Goal: Transaction & Acquisition: Purchase product/service

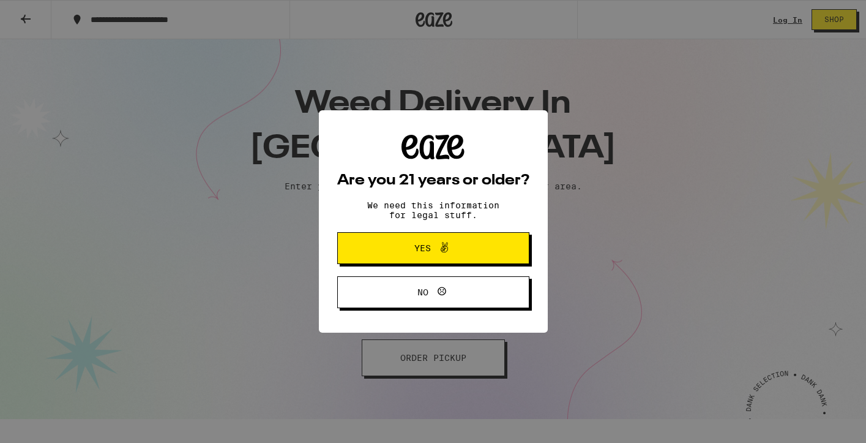
click at [411, 253] on span "Yes" at bounding box center [433, 248] width 93 height 16
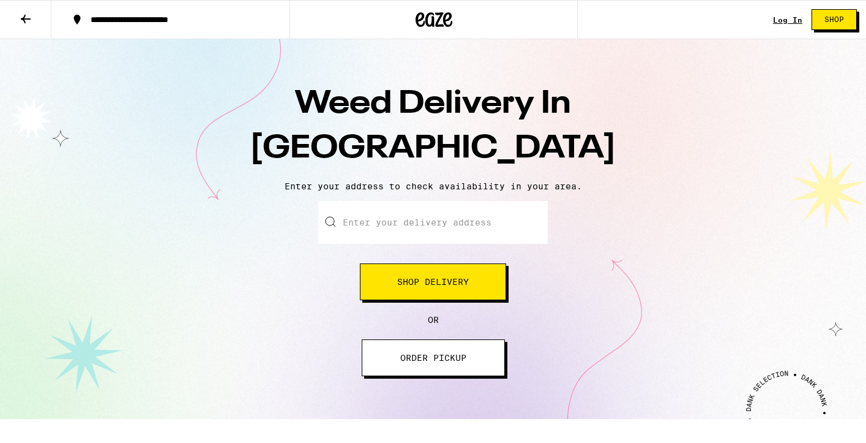
click at [422, 362] on span "ORDER PICKUP" at bounding box center [433, 357] width 66 height 9
